Goal: Navigation & Orientation: Understand site structure

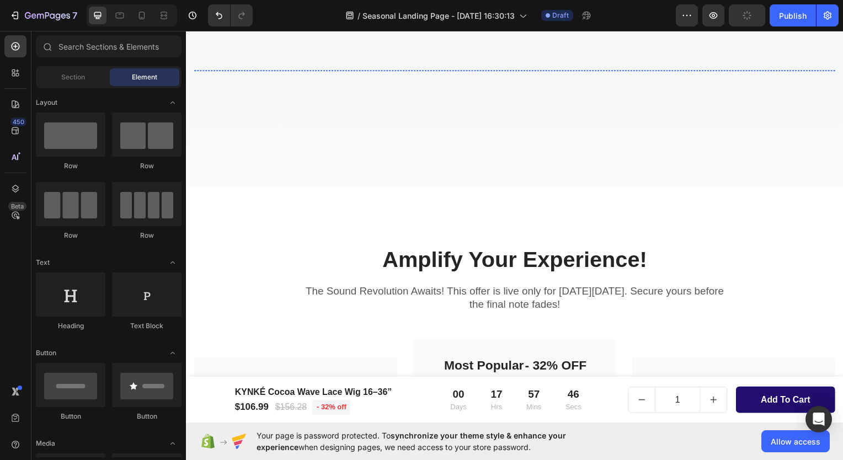
scroll to position [2704, 0]
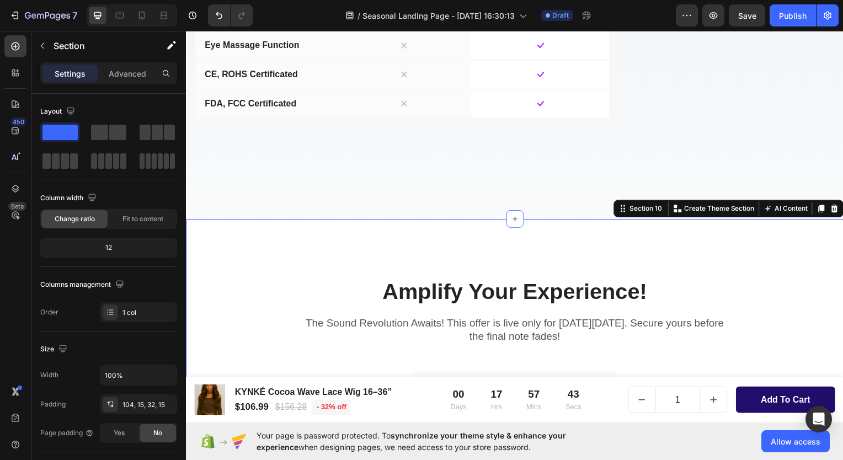
scroll to position [2649, 0]
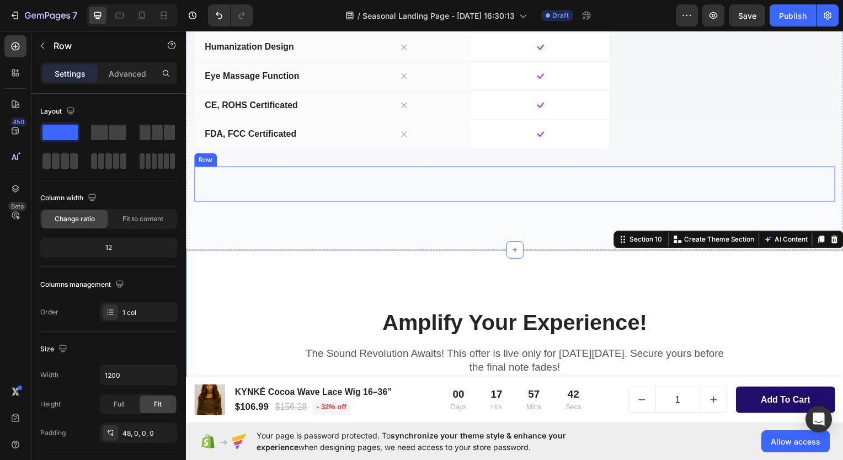
click at [590, 203] on div "Image Image Image Image Image Image Carousel" at bounding box center [517, 198] width 646 height 9
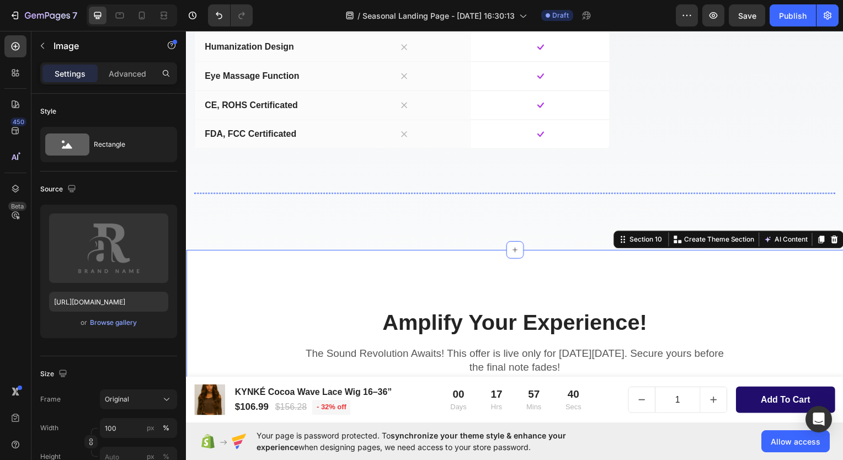
click at [530, 194] on img at bounding box center [567, 194] width 92 height 0
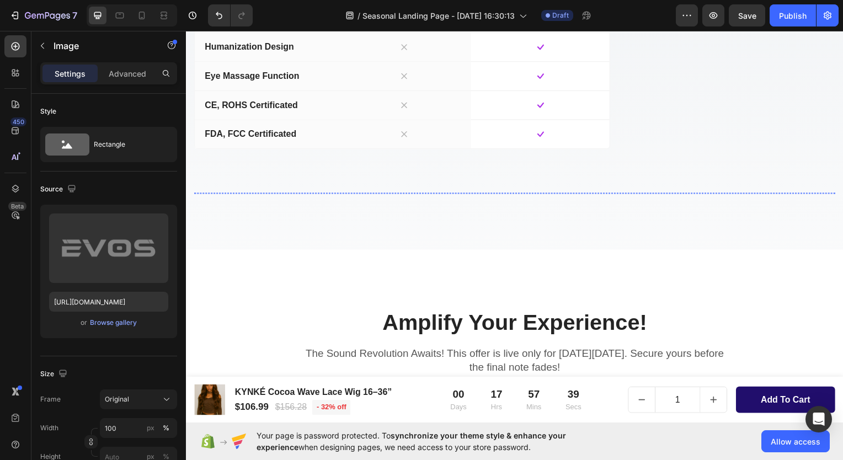
click at [667, 194] on img at bounding box center [676, 194] width 92 height 0
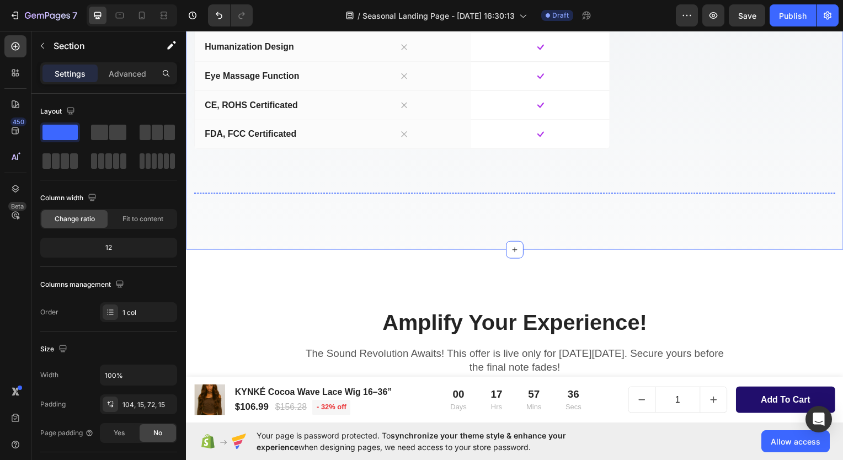
click at [262, 194] on div "Image" at bounding box center [240, 194] width 92 height 0
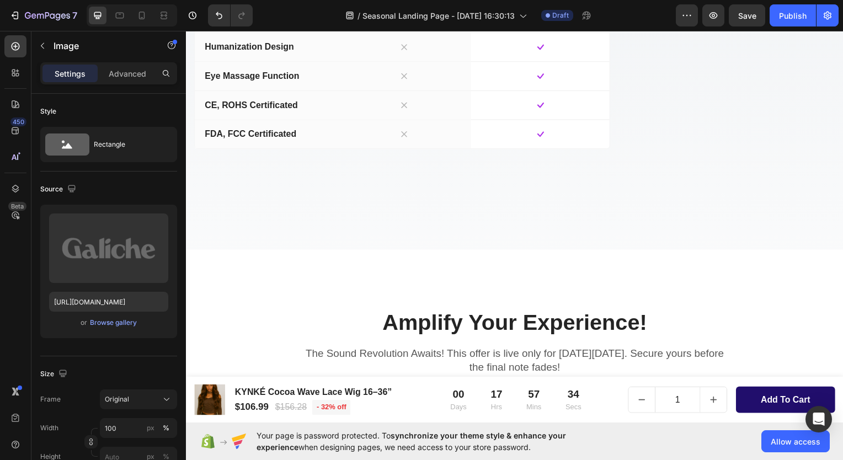
click at [357, 194] on img at bounding box center [349, 194] width 92 height 0
click at [454, 194] on img at bounding box center [458, 194] width 92 height 0
click at [557, 194] on img at bounding box center [567, 194] width 92 height 0
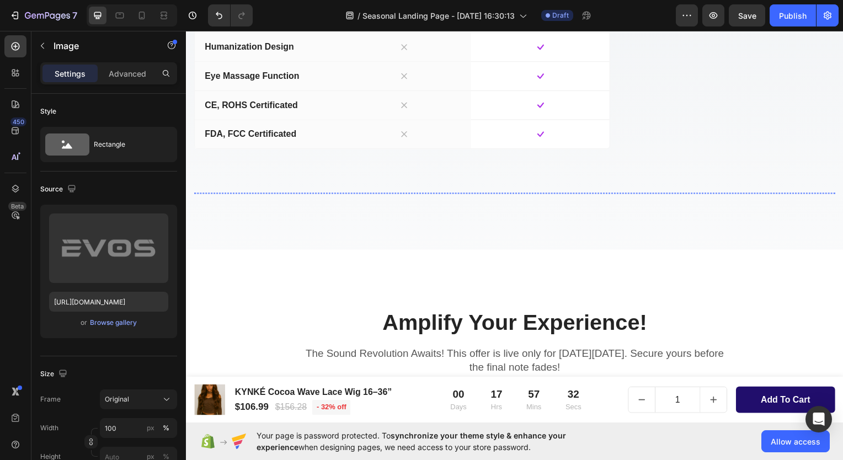
click at [646, 194] on img at bounding box center [676, 194] width 92 height 0
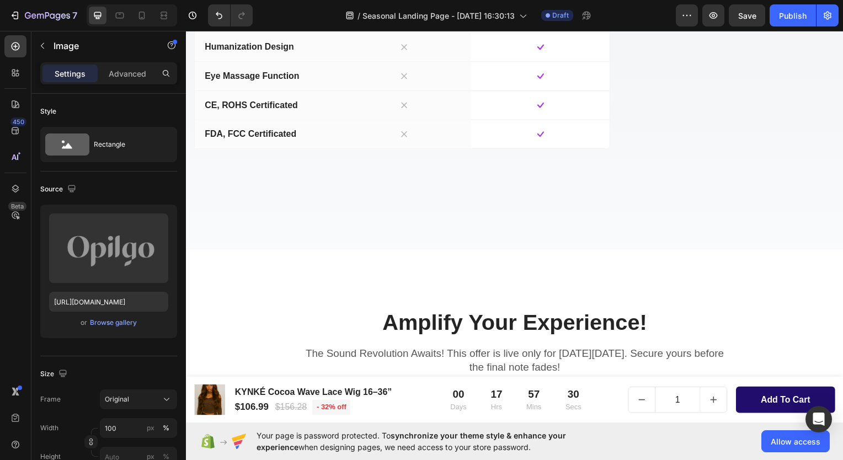
click at [755, 194] on img at bounding box center [785, 194] width 92 height 0
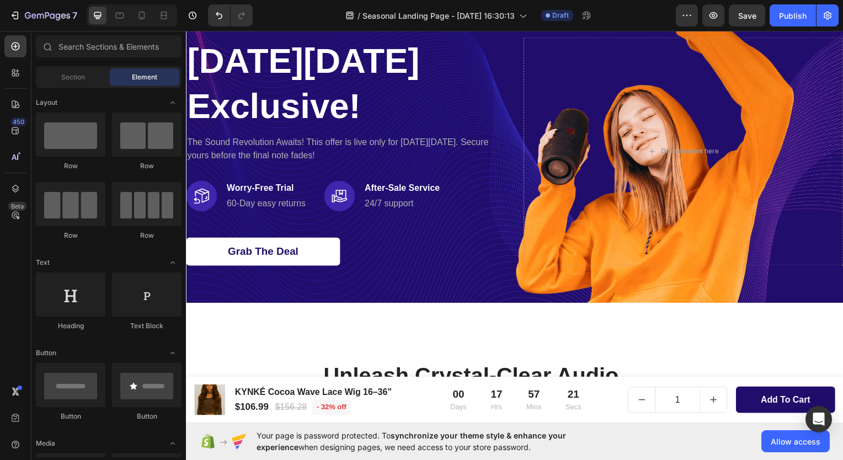
scroll to position [0, 0]
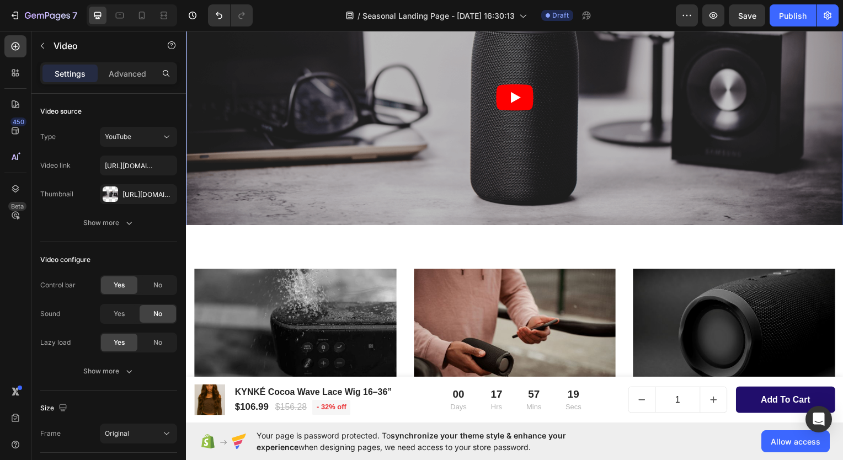
click at [652, 151] on article at bounding box center [517, 97] width 662 height 264
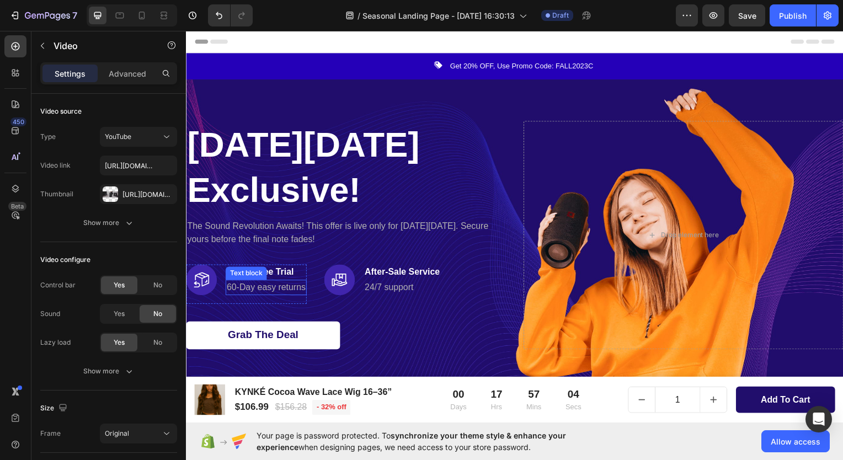
click at [258, 287] on p "60-Day easy returns" at bounding box center [266, 289] width 79 height 13
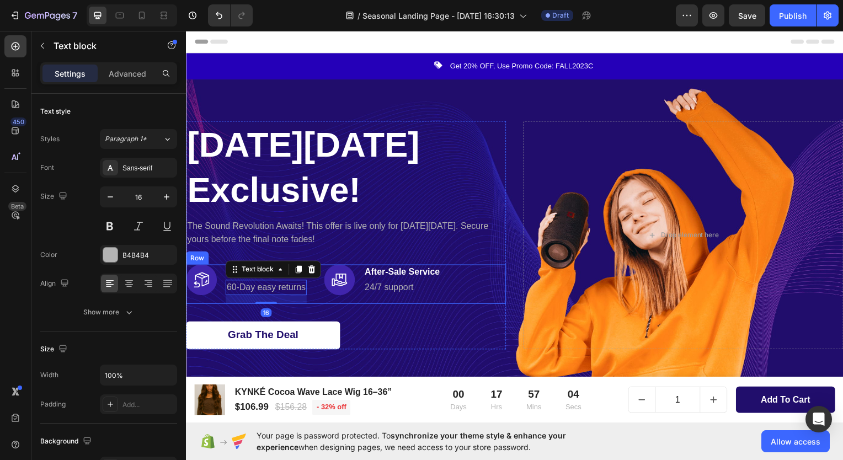
click at [570, 246] on div "Drop element here" at bounding box center [687, 236] width 322 height 230
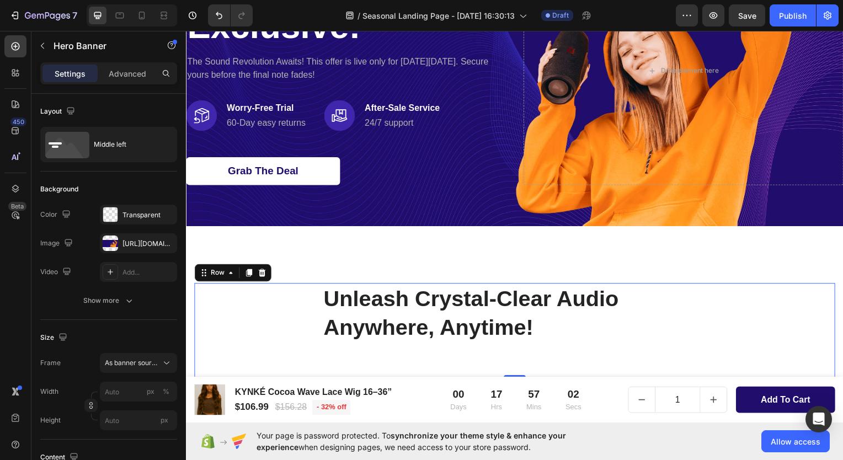
click at [278, 285] on div "Unleash Crystal-Clear Audio Anywhere, Anytime! Heading Row" at bounding box center [517, 332] width 646 height 95
